Goal: Navigation & Orientation: Find specific page/section

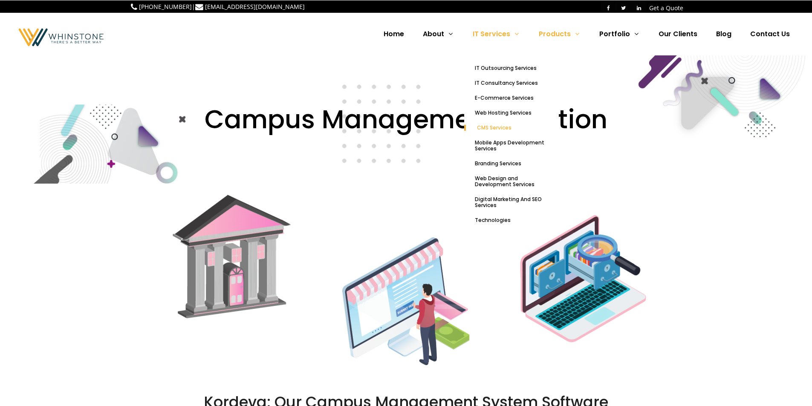
click at [501, 128] on span "CMS Services" at bounding box center [494, 127] width 35 height 7
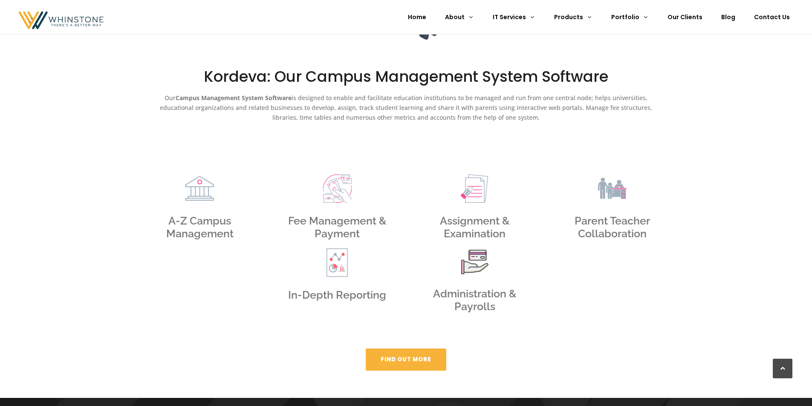
scroll to position [357, 0]
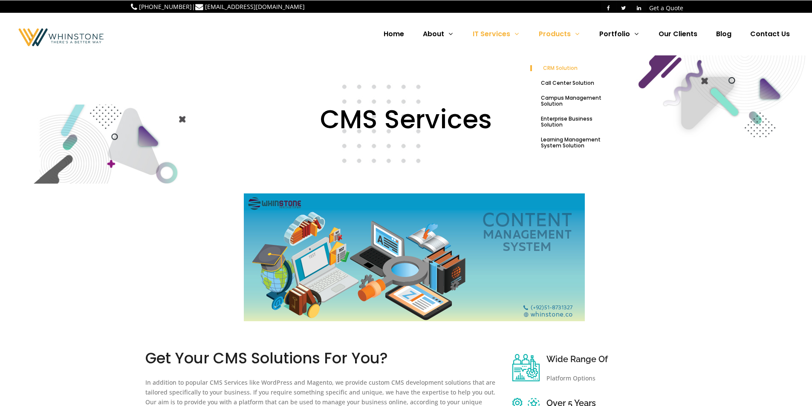
click at [573, 70] on span "CRM Solution" at bounding box center [560, 67] width 35 height 7
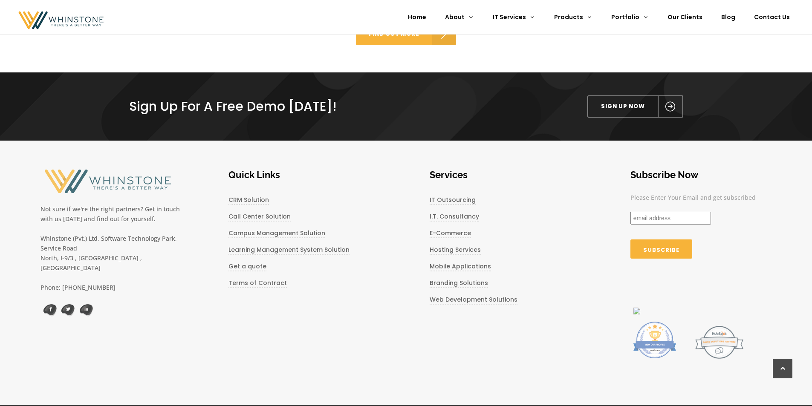
scroll to position [625, 0]
